Goal: Check status: Check status

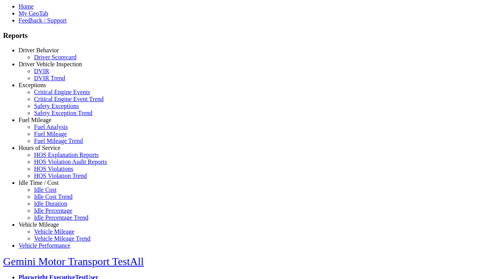
click at [45, 123] on link "Fuel Mileage" at bounding box center [35, 120] width 33 height 7
click at [50, 144] on link "Fuel Mileage Trend" at bounding box center [58, 140] width 49 height 7
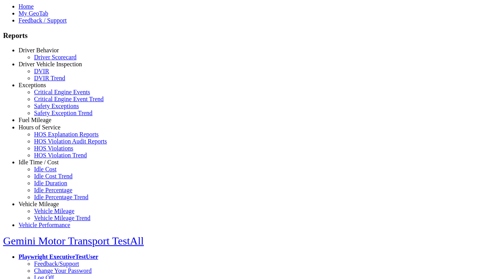
select select "**********"
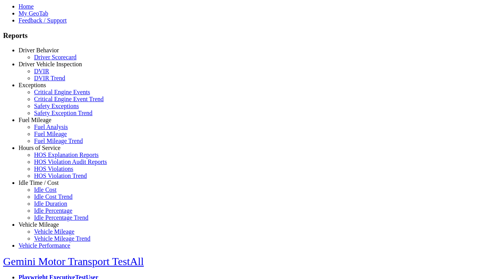
type input "**********"
